Goal: Navigation & Orientation: Find specific page/section

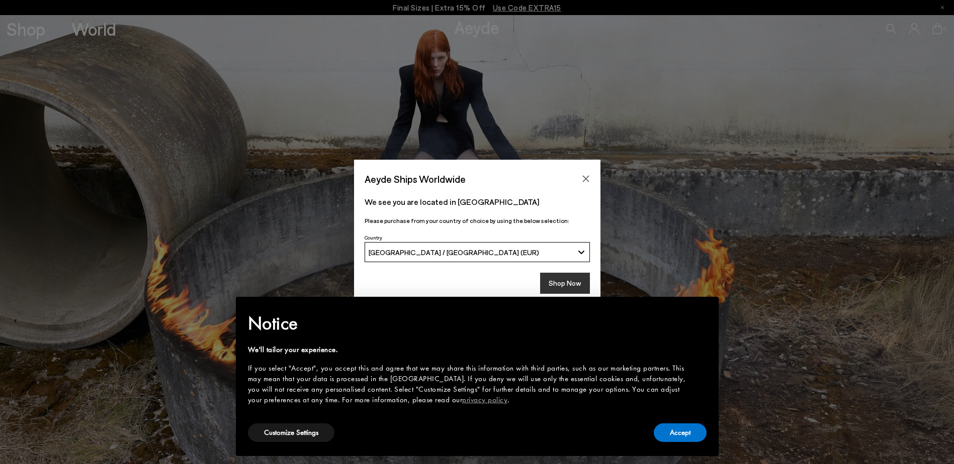
click at [565, 287] on button "Shop Now" at bounding box center [565, 283] width 50 height 21
click at [674, 439] on button "Accept" at bounding box center [680, 433] width 53 height 19
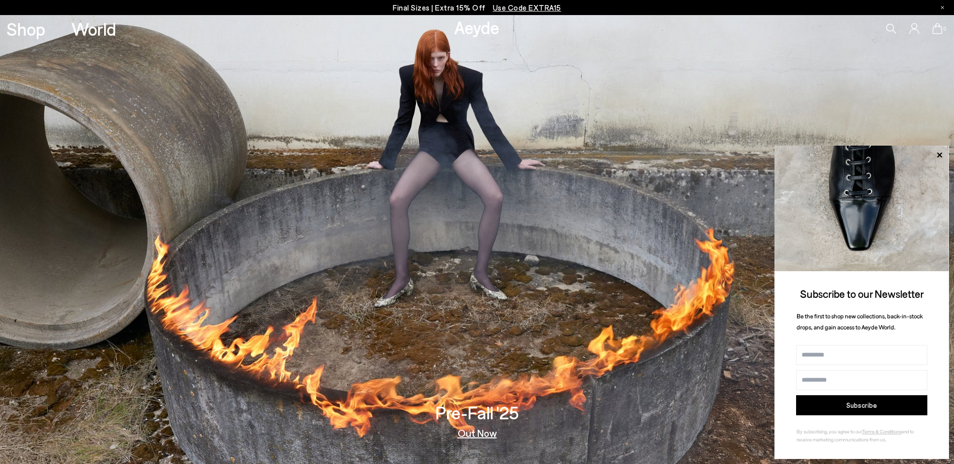
click at [936, 153] on icon at bounding box center [938, 155] width 13 height 13
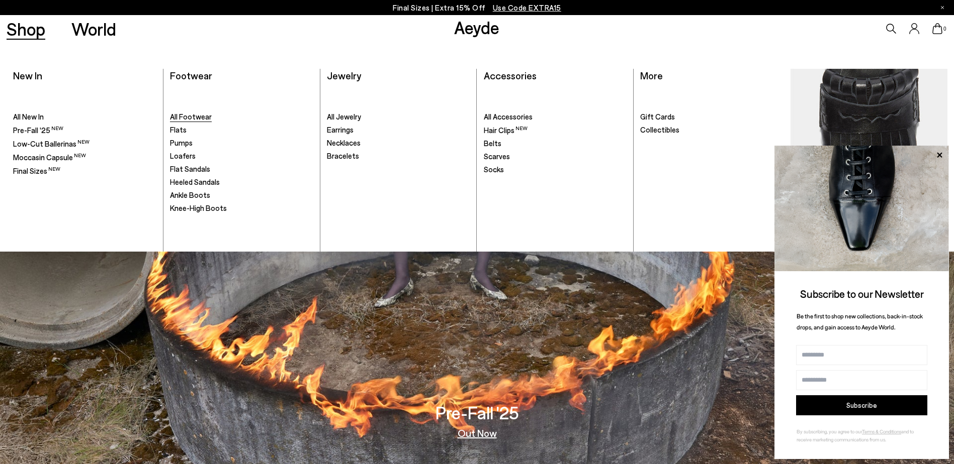
click at [197, 119] on span "All Footwear" at bounding box center [191, 116] width 42 height 9
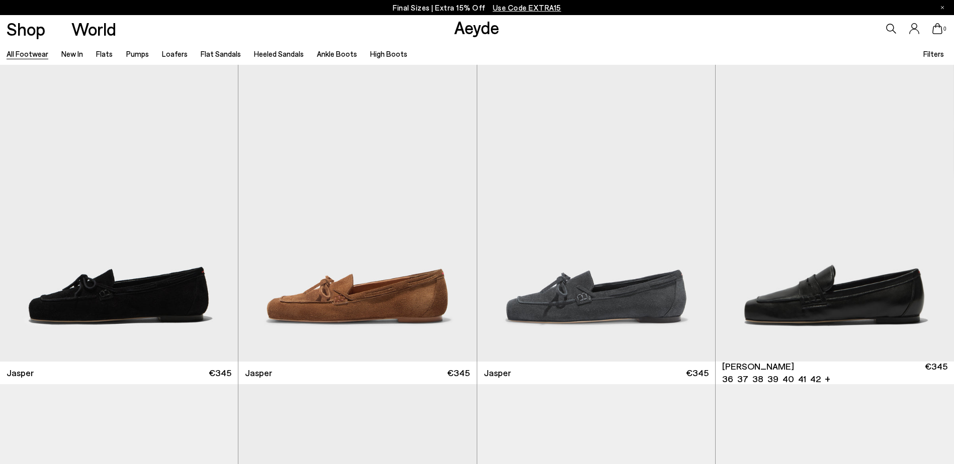
scroll to position [352, 0]
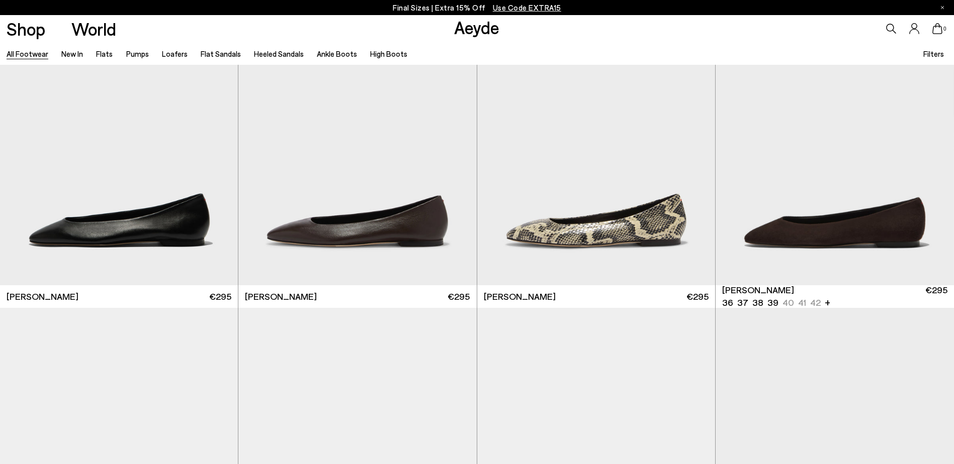
scroll to position [2011, 0]
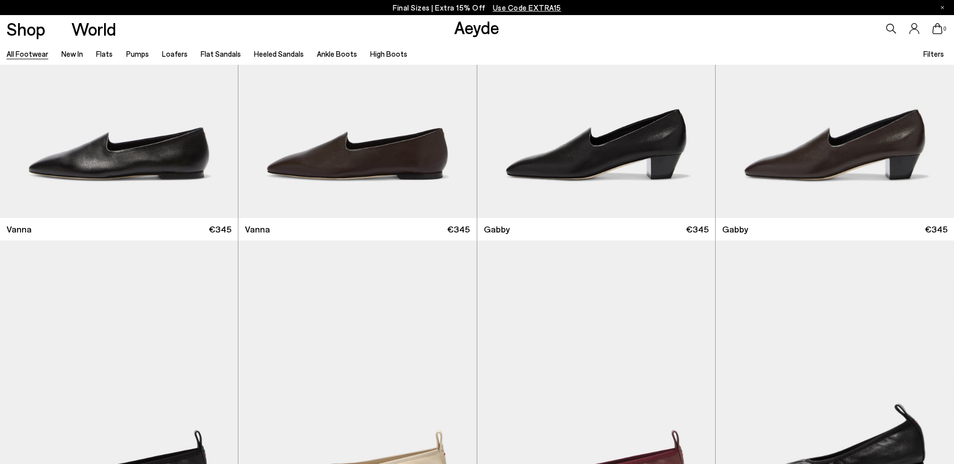
scroll to position [2865, 0]
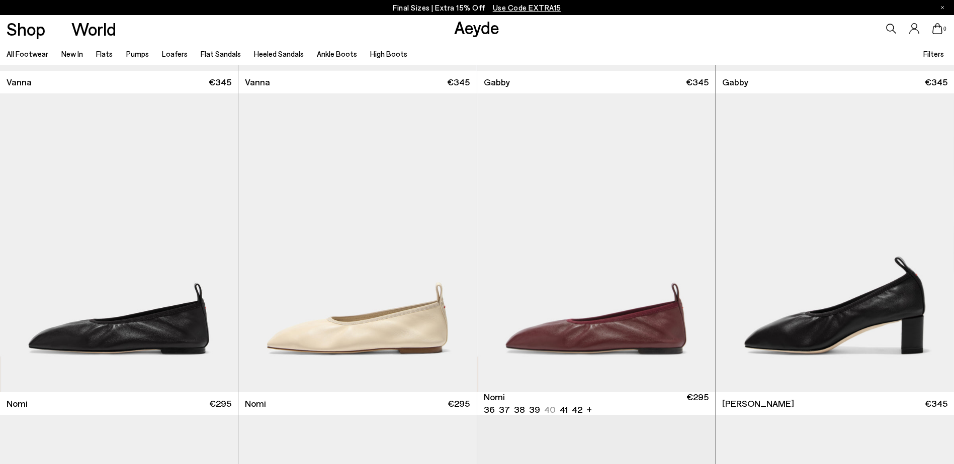
click at [343, 55] on link "Ankle Boots" at bounding box center [337, 53] width 40 height 9
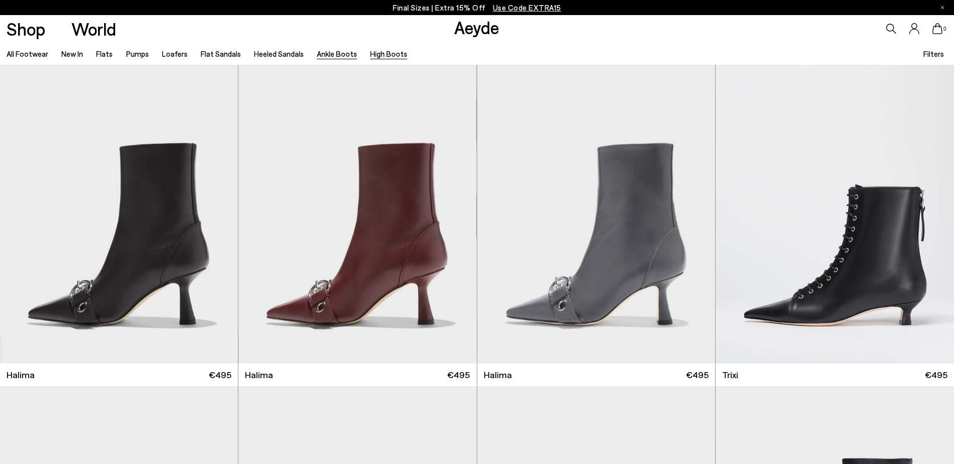
click at [388, 54] on link "High Boots" at bounding box center [388, 53] width 37 height 9
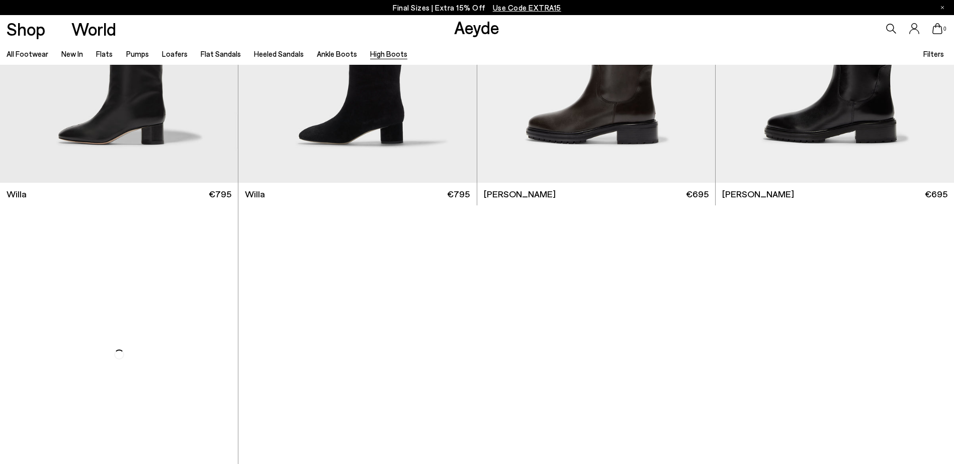
scroll to position [302, 0]
